Goal: Information Seeking & Learning: Learn about a topic

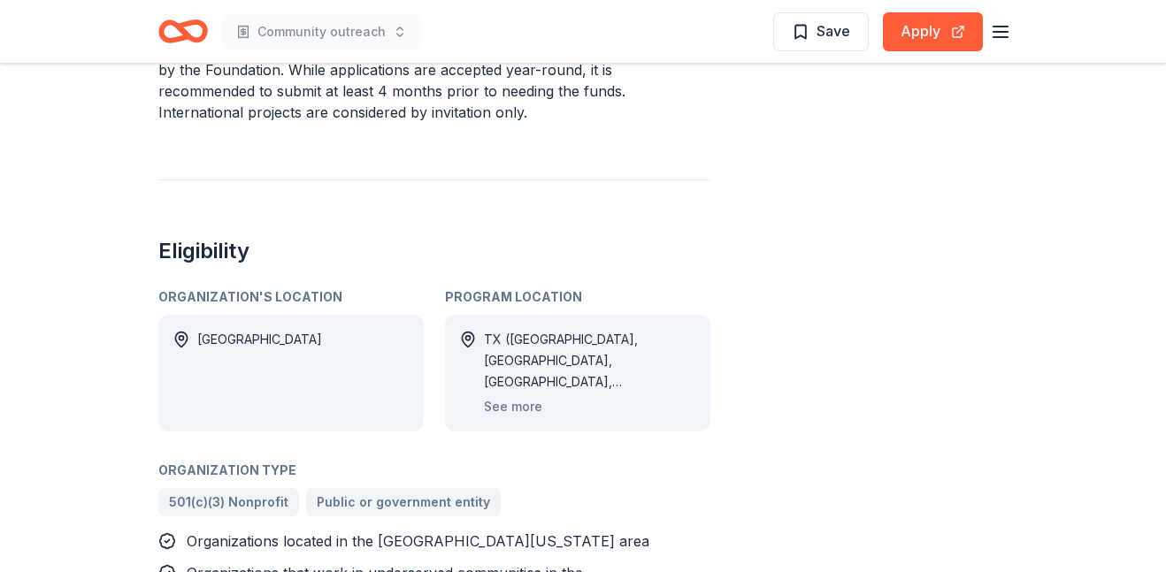
scroll to position [727, 0]
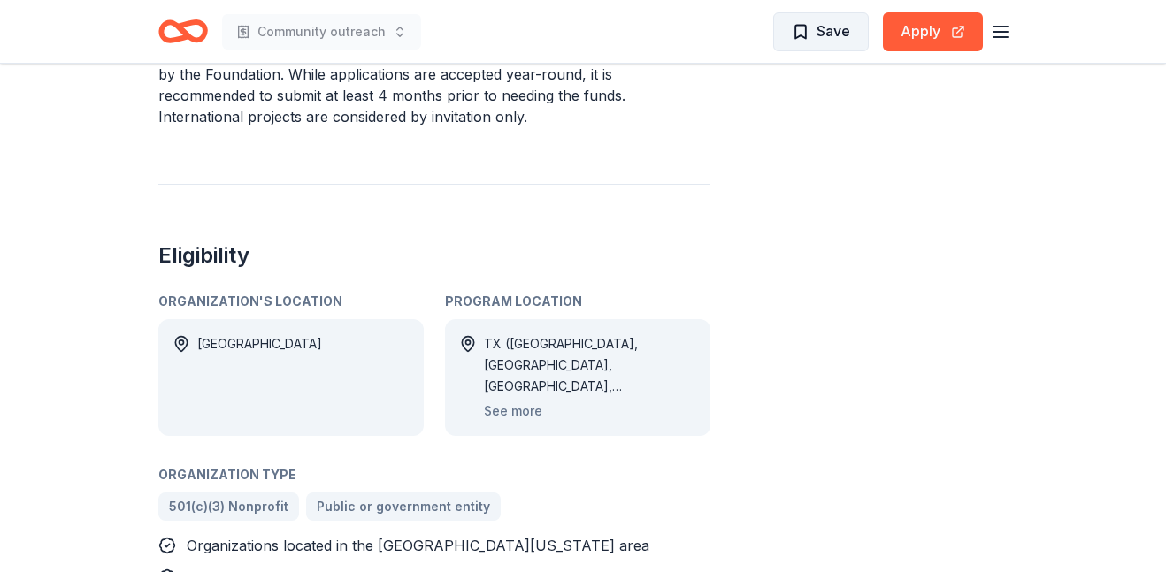
click at [811, 32] on span "Save" at bounding box center [821, 30] width 58 height 23
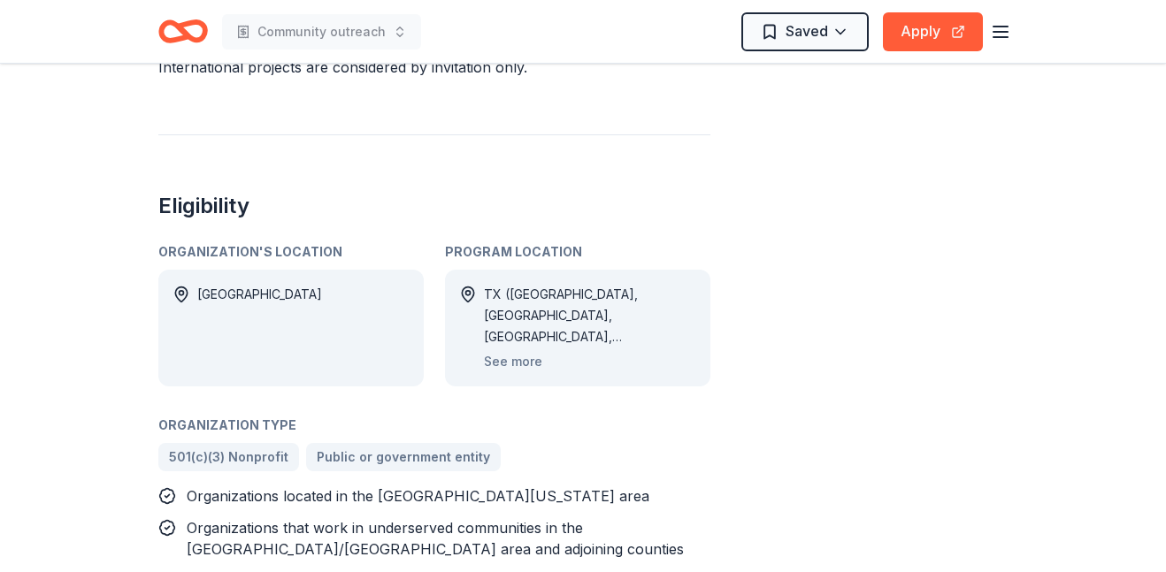
scroll to position [779, 0]
click at [511, 349] on button "See more" at bounding box center [513, 359] width 58 height 21
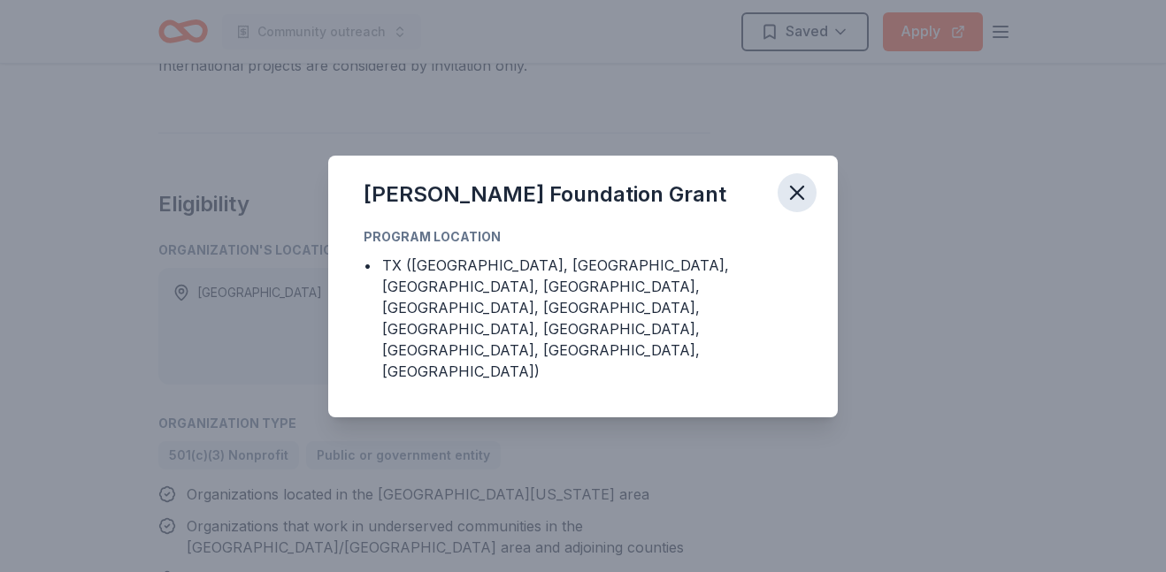
click at [797, 205] on icon "button" at bounding box center [797, 192] width 25 height 25
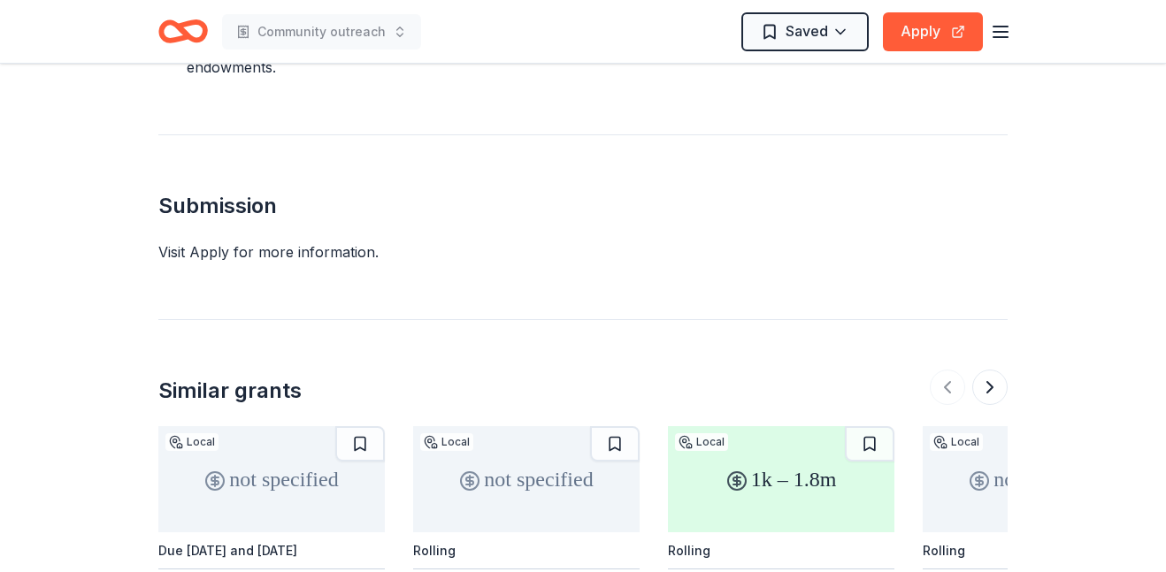
scroll to position [1984, 0]
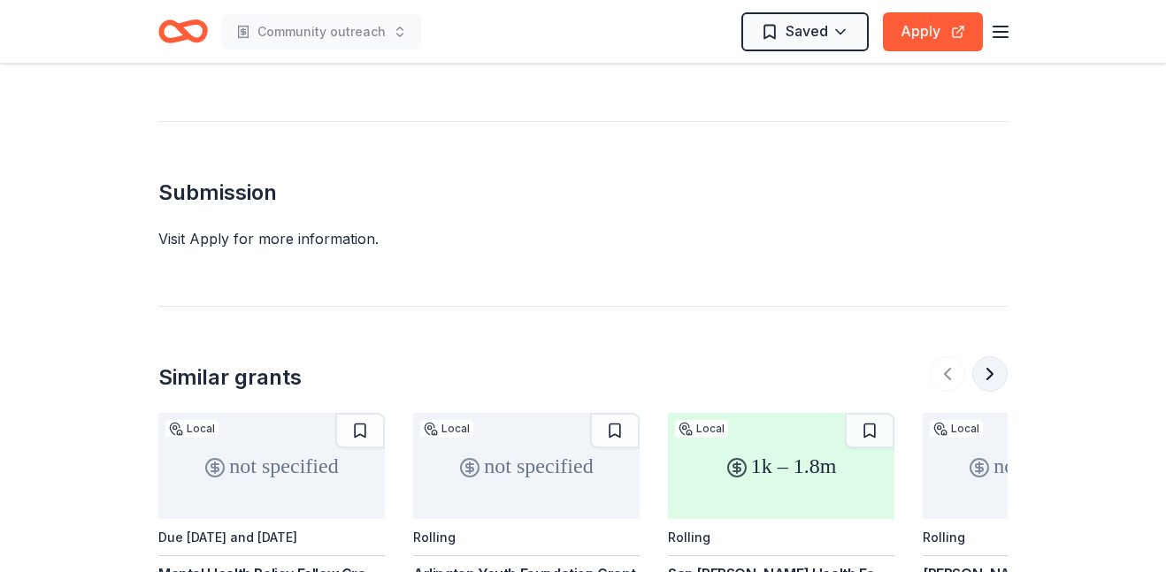
click at [990, 357] on button at bounding box center [989, 374] width 35 height 35
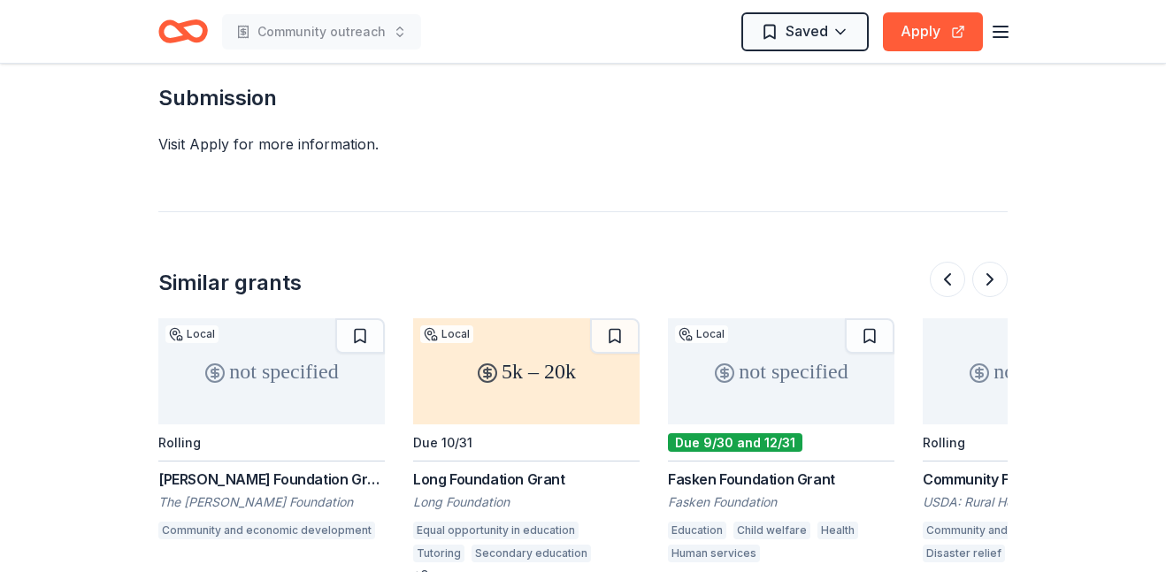
scroll to position [2088, 0]
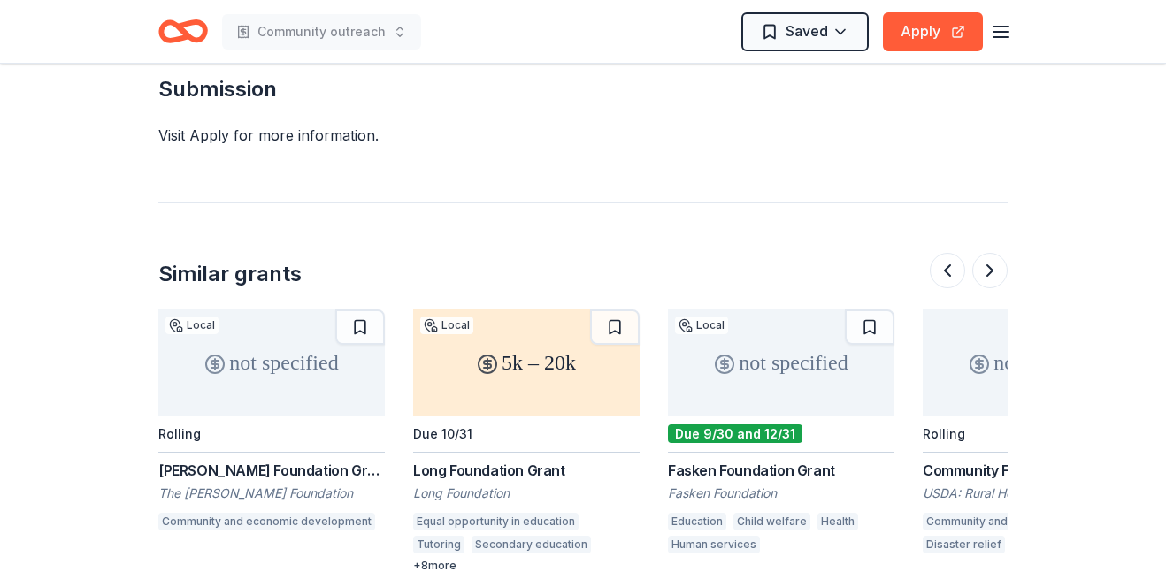
click at [449, 559] on div "+ 8 more" at bounding box center [526, 566] width 226 height 14
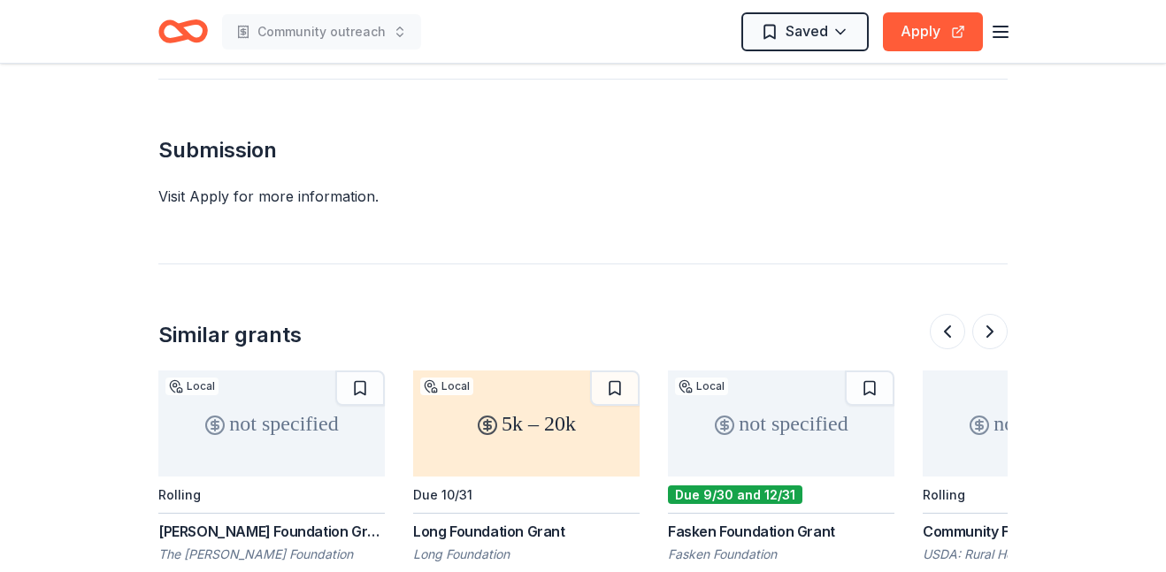
scroll to position [2023, 0]
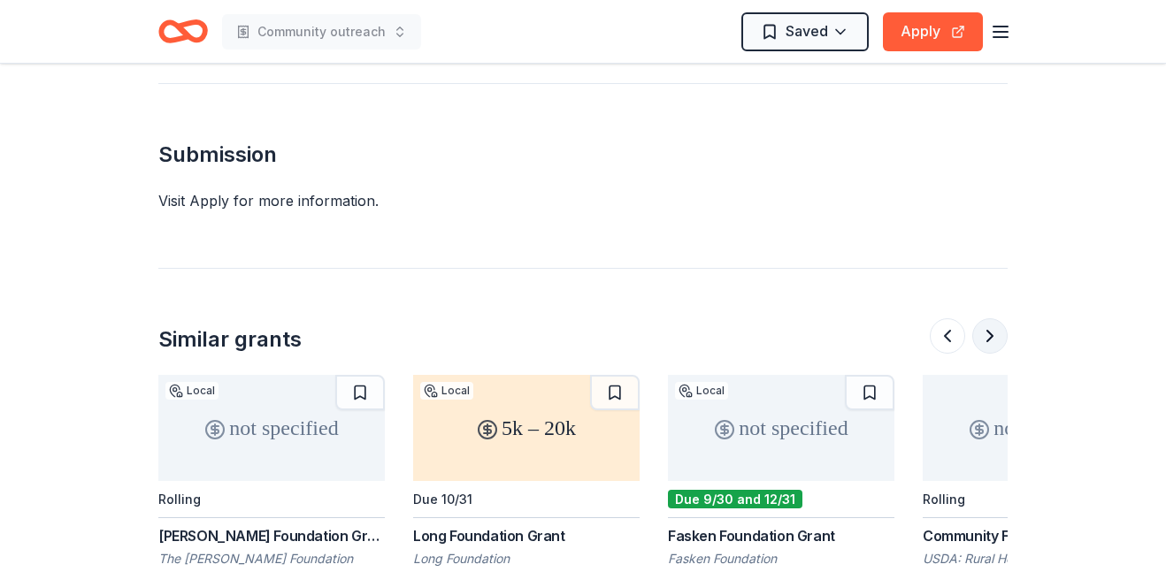
click at [994, 319] on button at bounding box center [989, 336] width 35 height 35
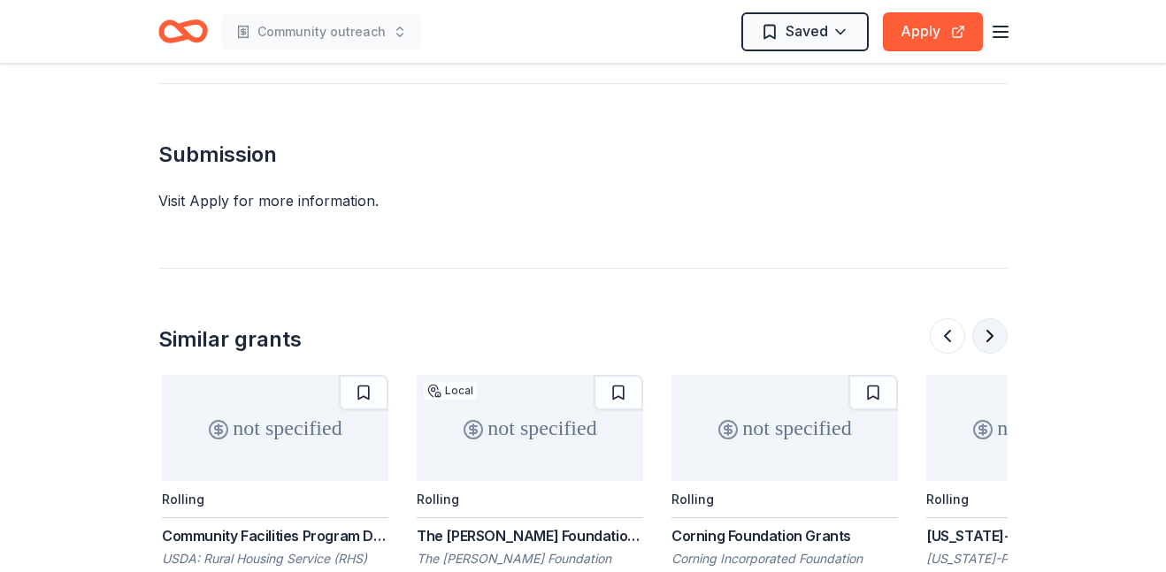
scroll to position [0, 1529]
click at [994, 319] on button at bounding box center [989, 336] width 35 height 35
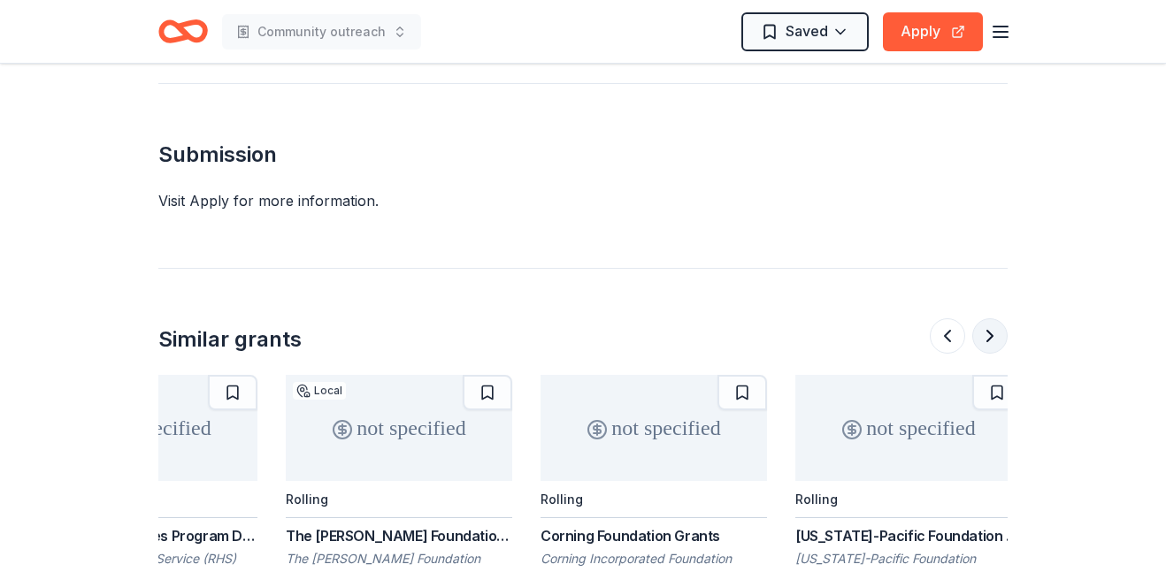
scroll to position [0, 1670]
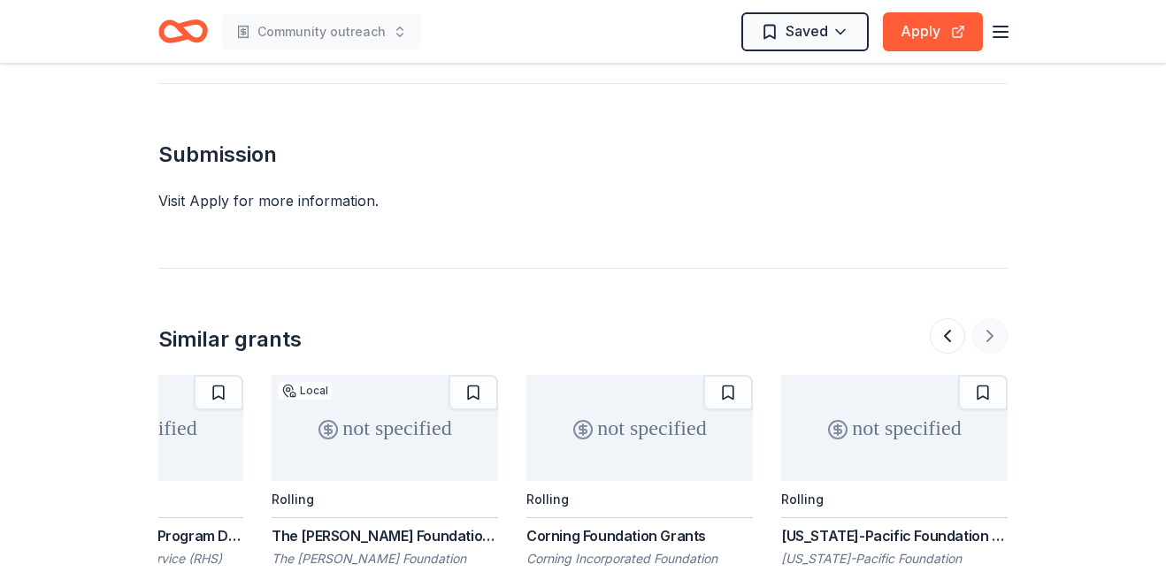
click at [994, 319] on div at bounding box center [969, 336] width 78 height 35
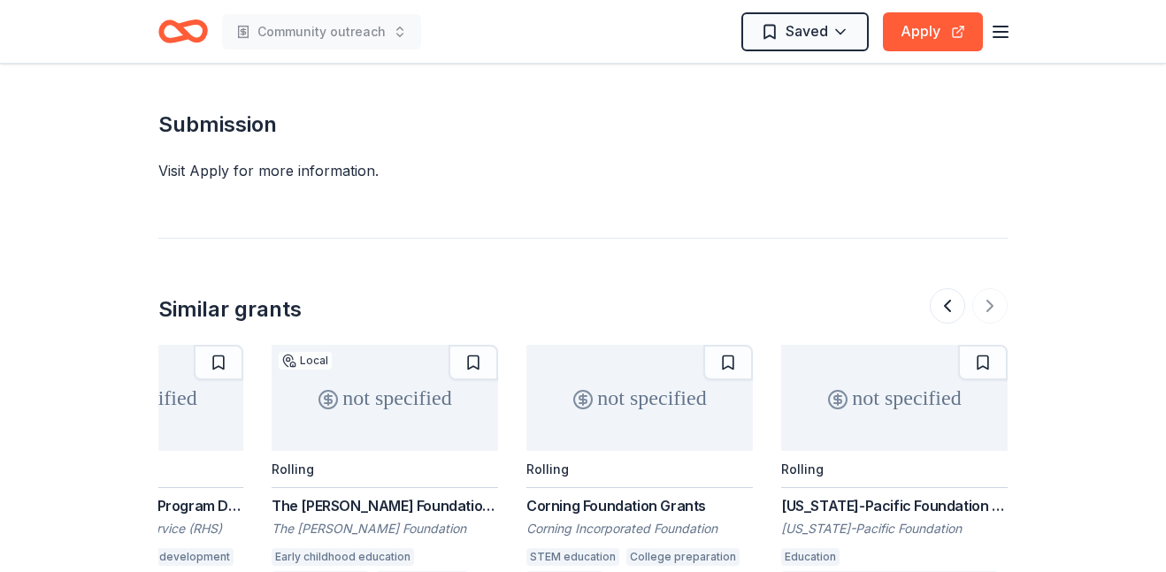
scroll to position [2050, 0]
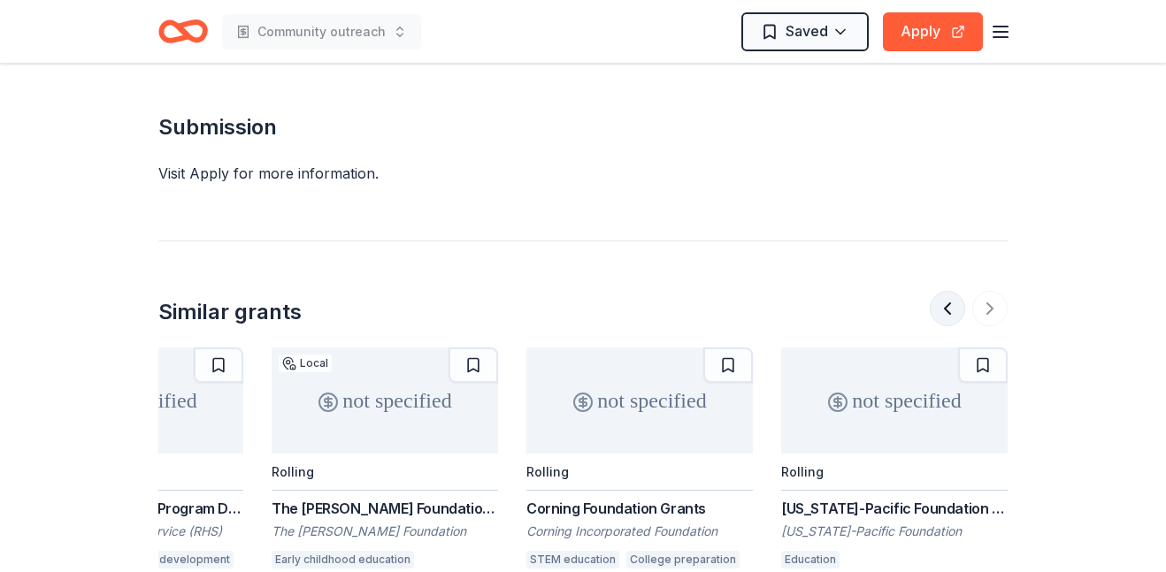
click at [951, 291] on button at bounding box center [947, 308] width 35 height 35
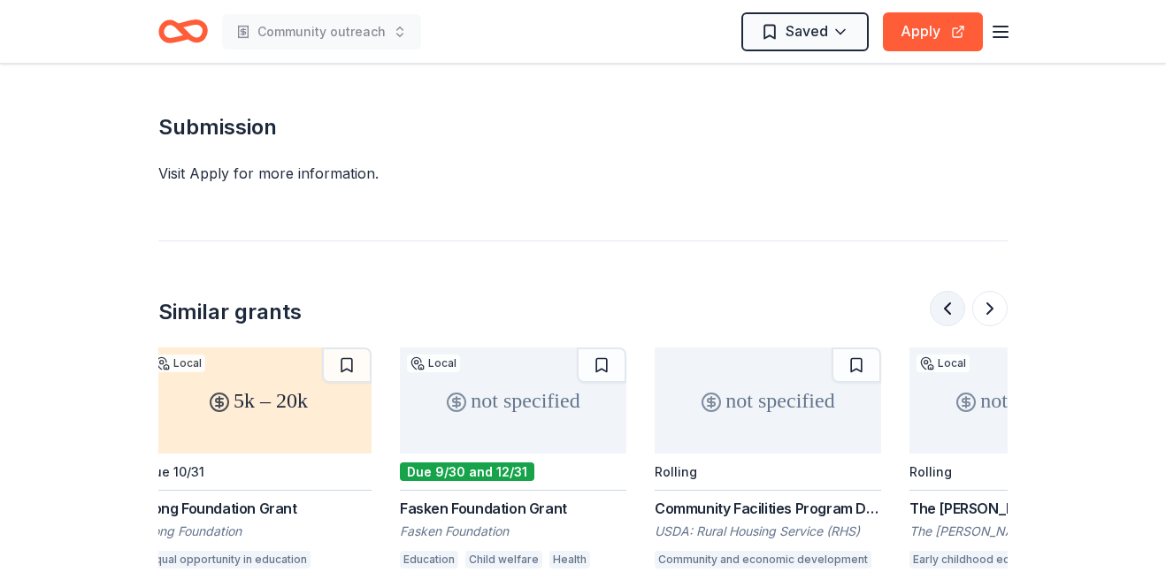
click at [951, 291] on button at bounding box center [947, 308] width 35 height 35
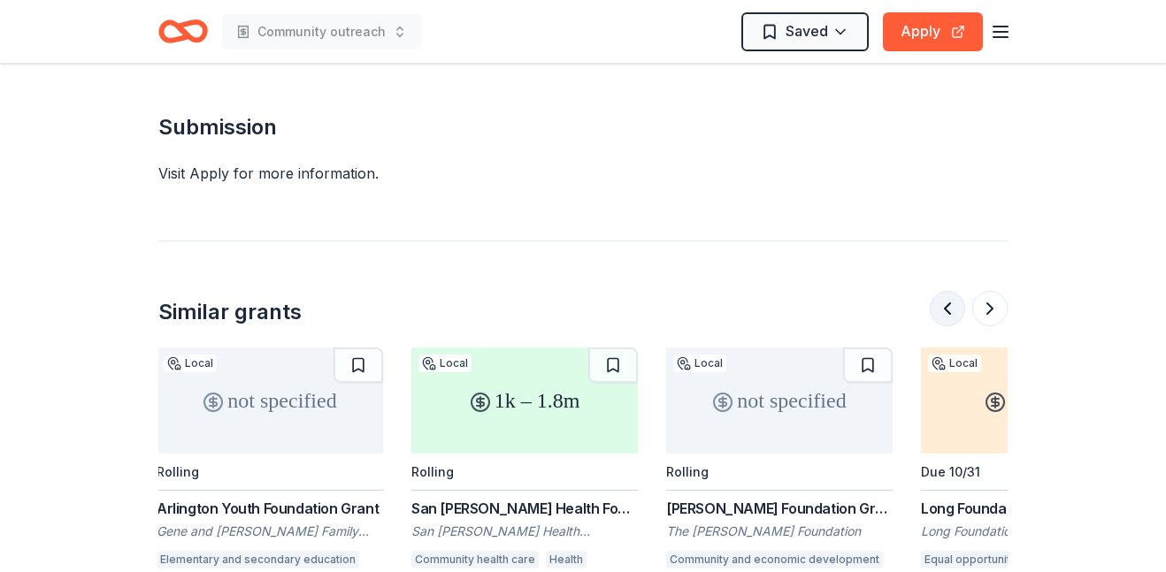
click at [951, 291] on button at bounding box center [947, 308] width 35 height 35
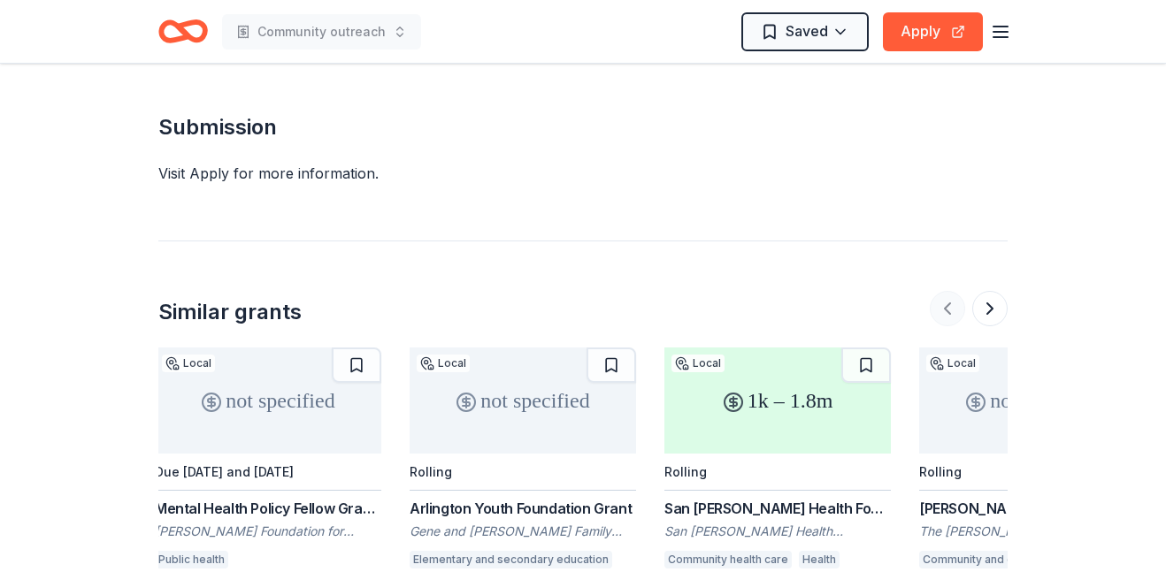
scroll to position [0, 0]
click at [951, 291] on div at bounding box center [969, 308] width 78 height 35
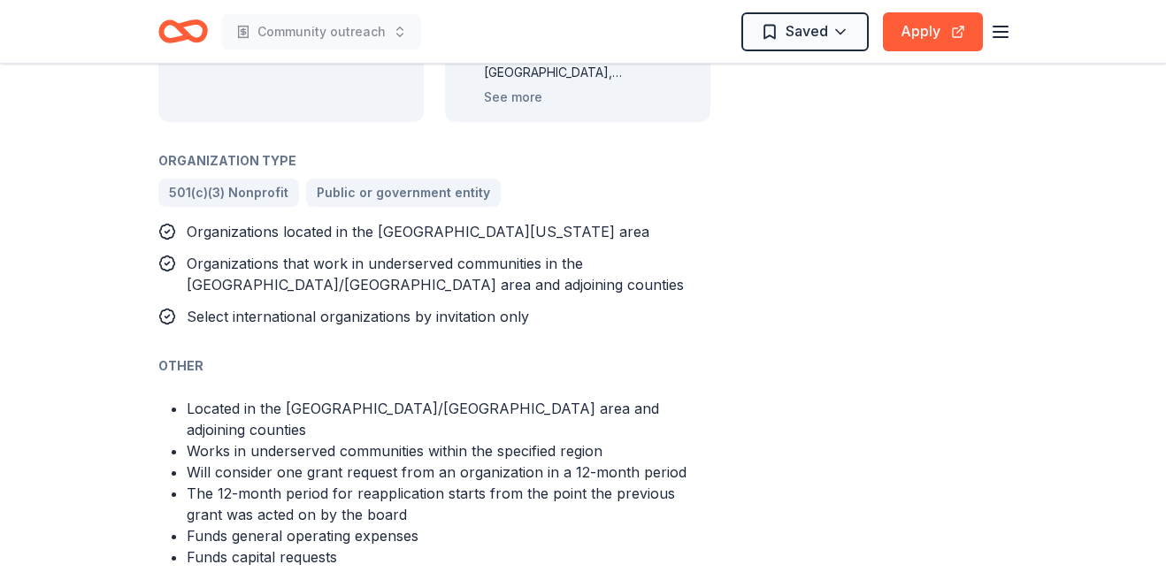
scroll to position [1031, 0]
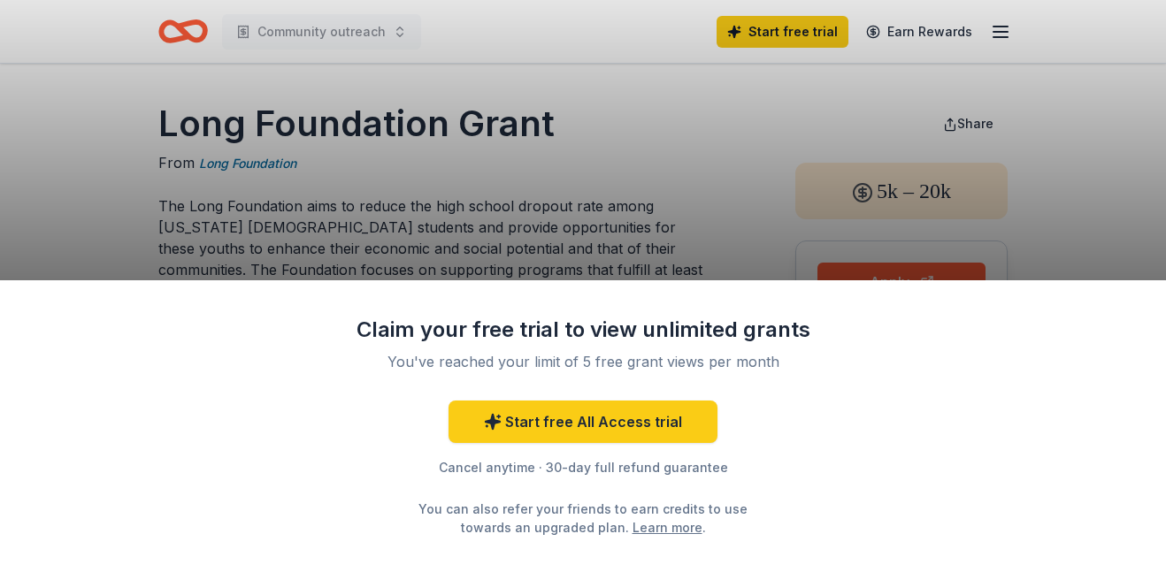
click at [63, 143] on div "Claim your free trial to view unlimited grants You've reached your limit of 5 f…" at bounding box center [583, 286] width 1166 height 572
click at [84, 62] on div "Claim your free trial to view unlimited grants You've reached your limit of 5 f…" at bounding box center [583, 286] width 1166 height 572
click at [381, 109] on div "Claim your free trial to view unlimited grants You've reached your limit of 5 f…" at bounding box center [583, 286] width 1166 height 572
click at [838, 108] on div "Claim your free trial to view unlimited grants You've reached your limit of 5 f…" at bounding box center [583, 286] width 1166 height 572
click at [934, 28] on div "Claim your free trial to view unlimited grants You've reached your limit of 5 f…" at bounding box center [583, 286] width 1166 height 572
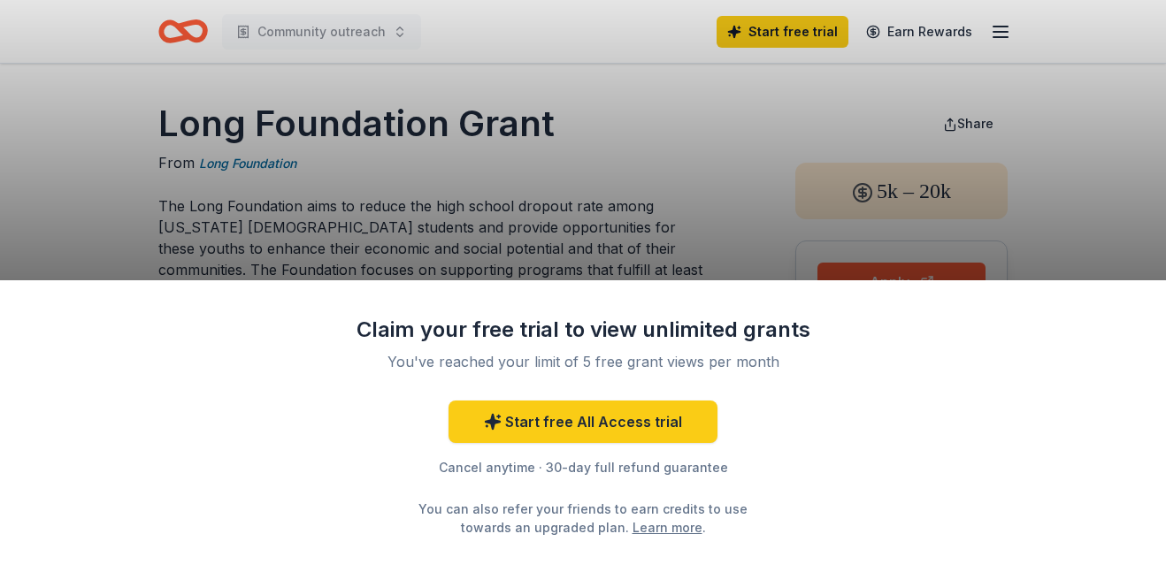
click at [152, 113] on div "Claim your free trial to view unlimited grants You've reached your limit of 5 f…" at bounding box center [583, 286] width 1166 height 572
